Goal: Check status: Check status

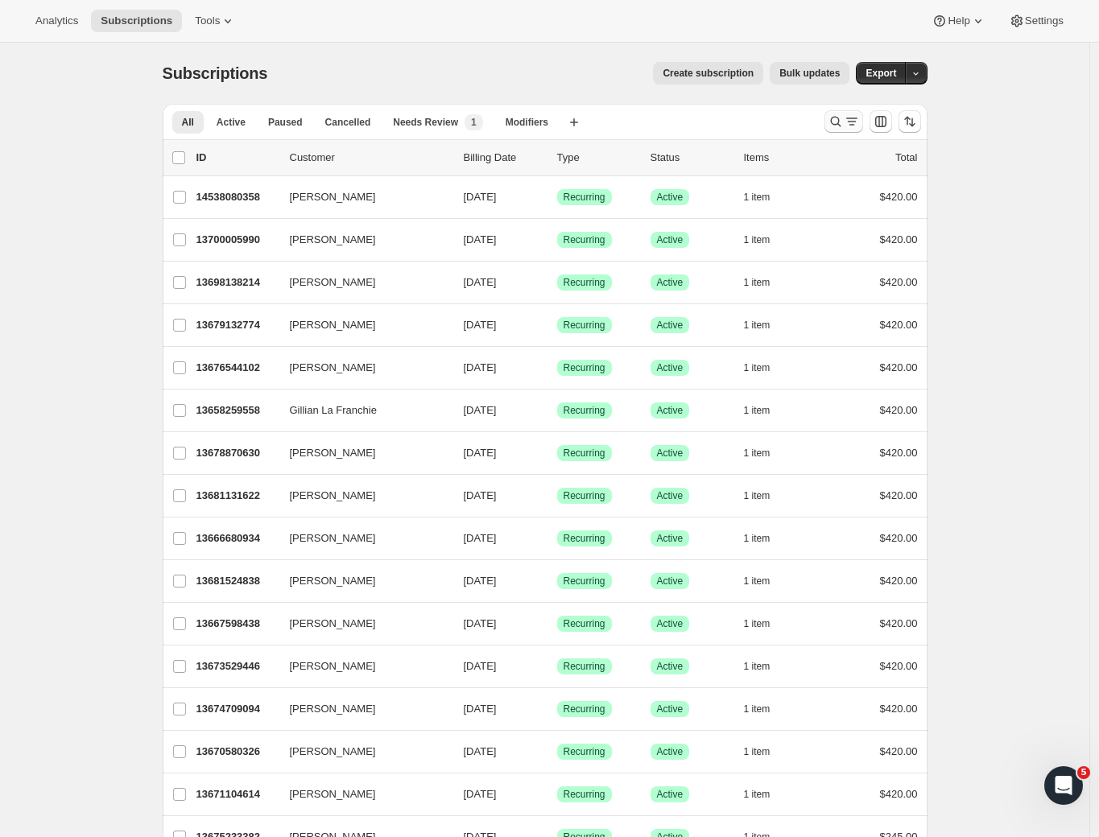
click at [837, 123] on icon "Search and filter results" at bounding box center [836, 122] width 16 height 16
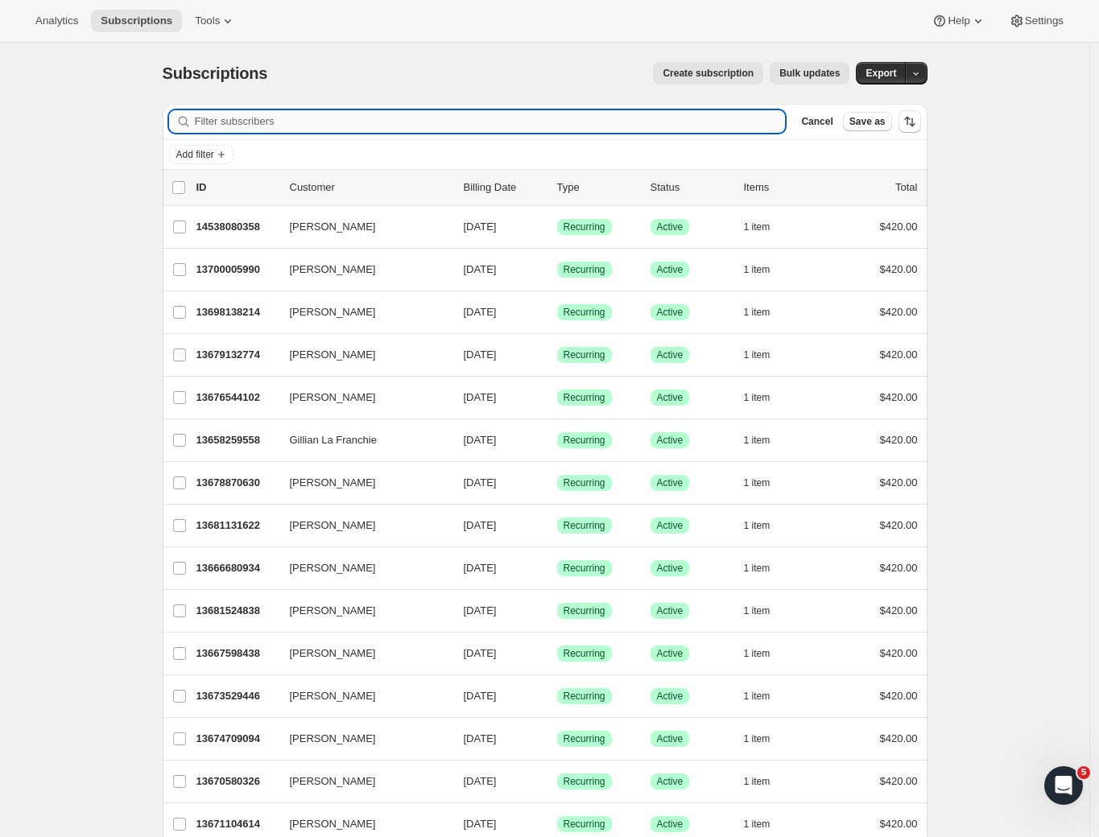
paste input "[PERSON_NAME]"
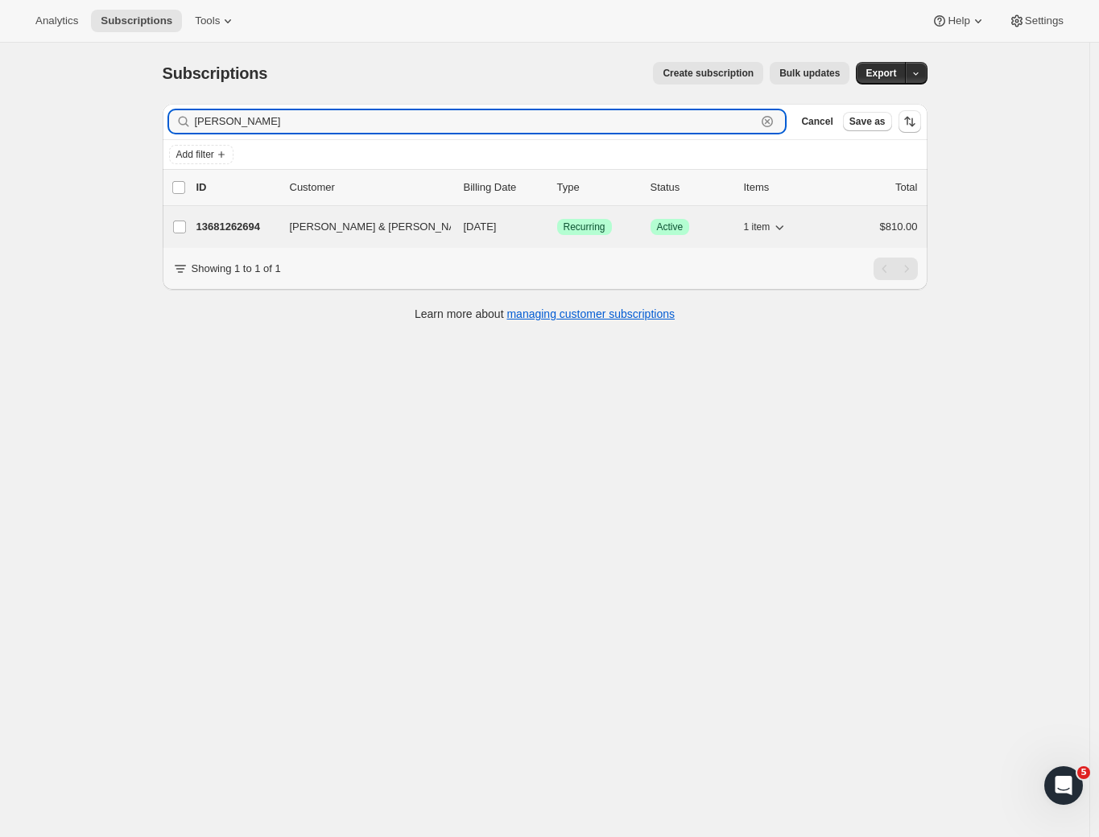
type input "[PERSON_NAME]"
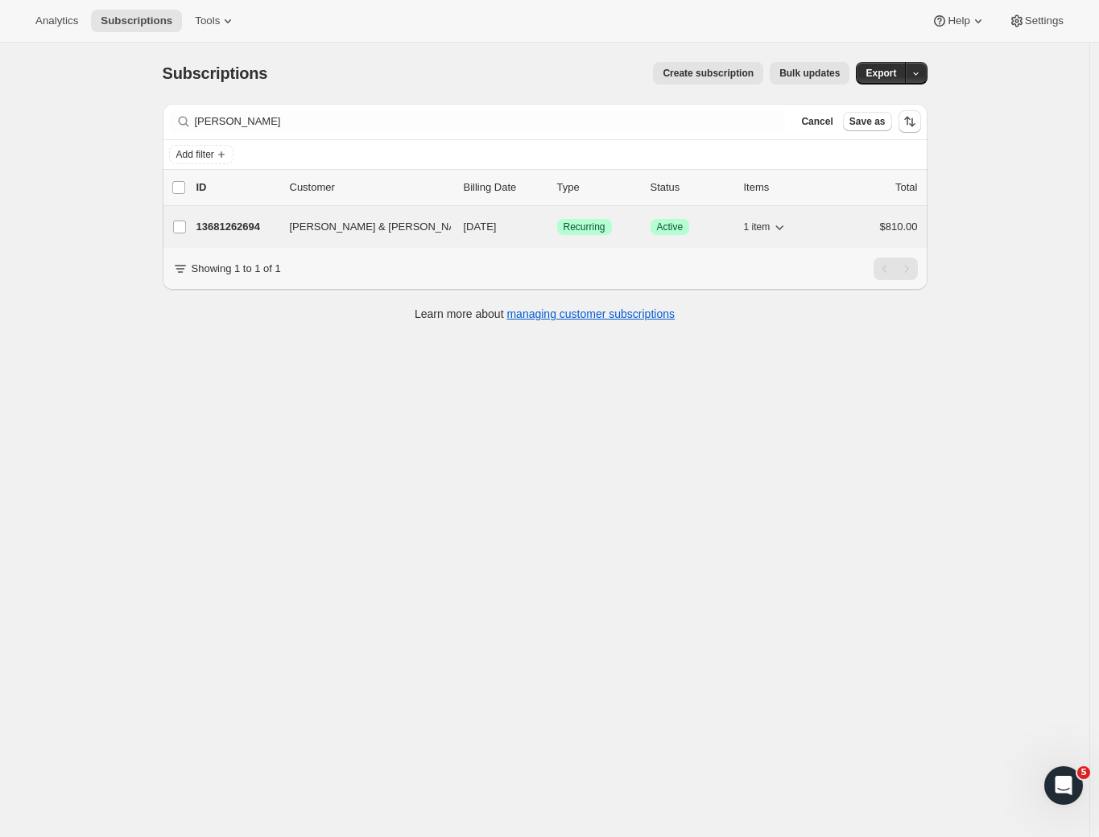
click at [221, 226] on p "13681262694" at bounding box center [236, 227] width 81 height 16
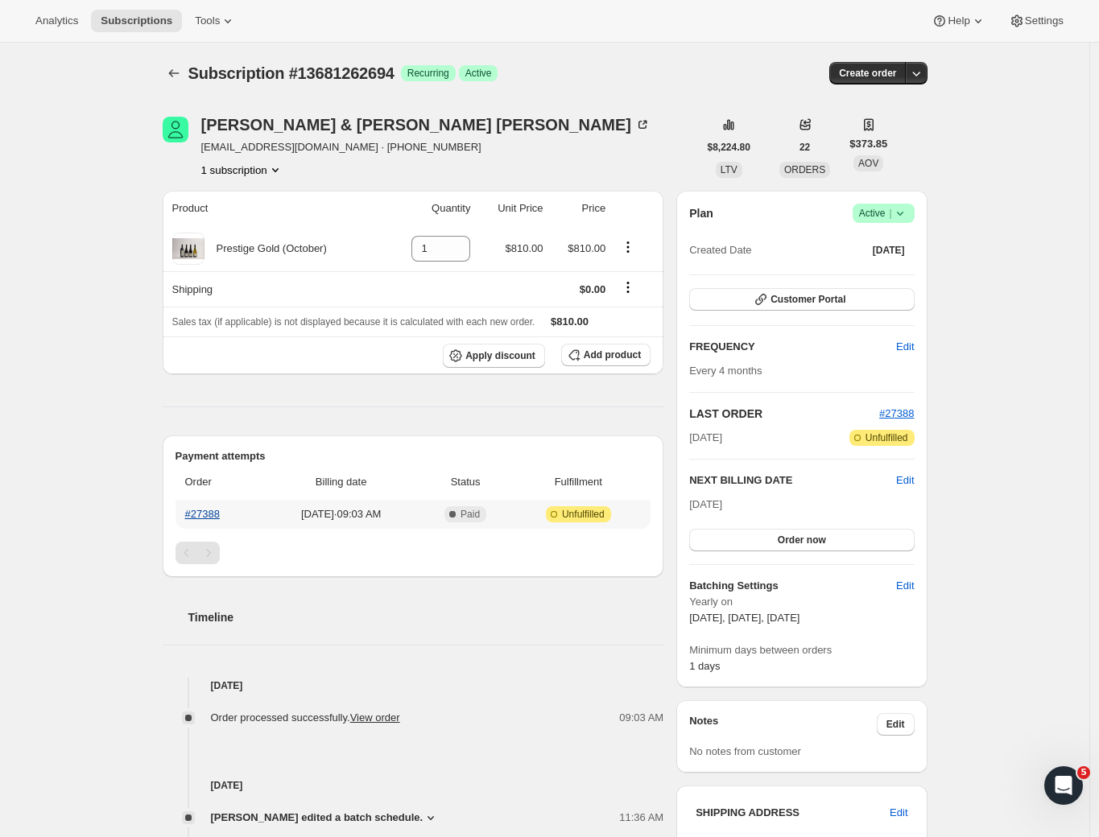
click at [205, 516] on link "#27388" at bounding box center [202, 514] width 35 height 12
